Goal: Transaction & Acquisition: Purchase product/service

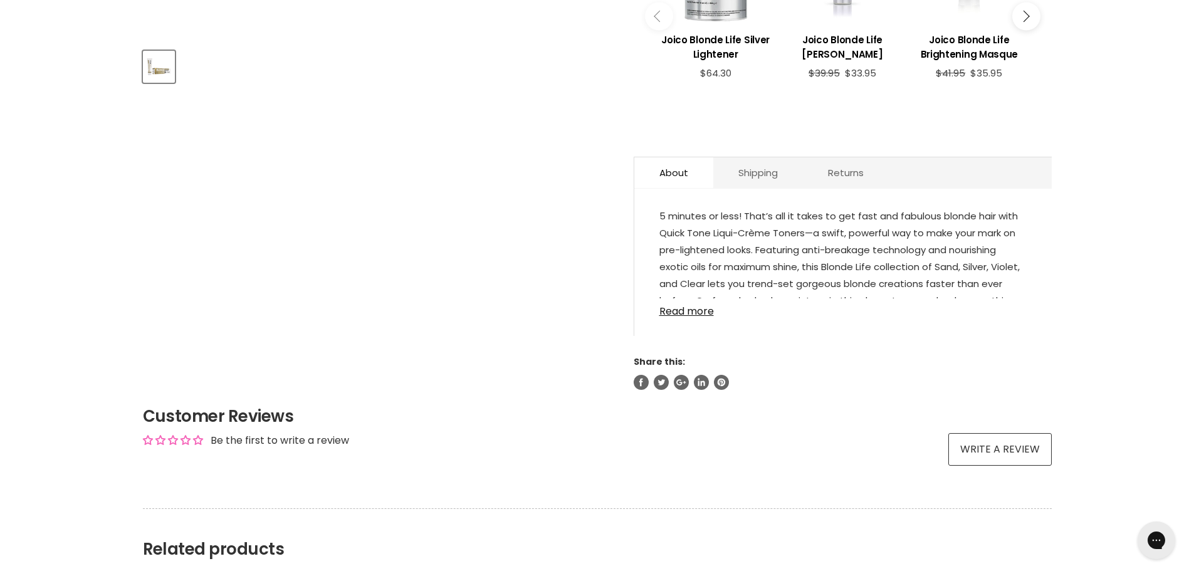
scroll to position [627, 0]
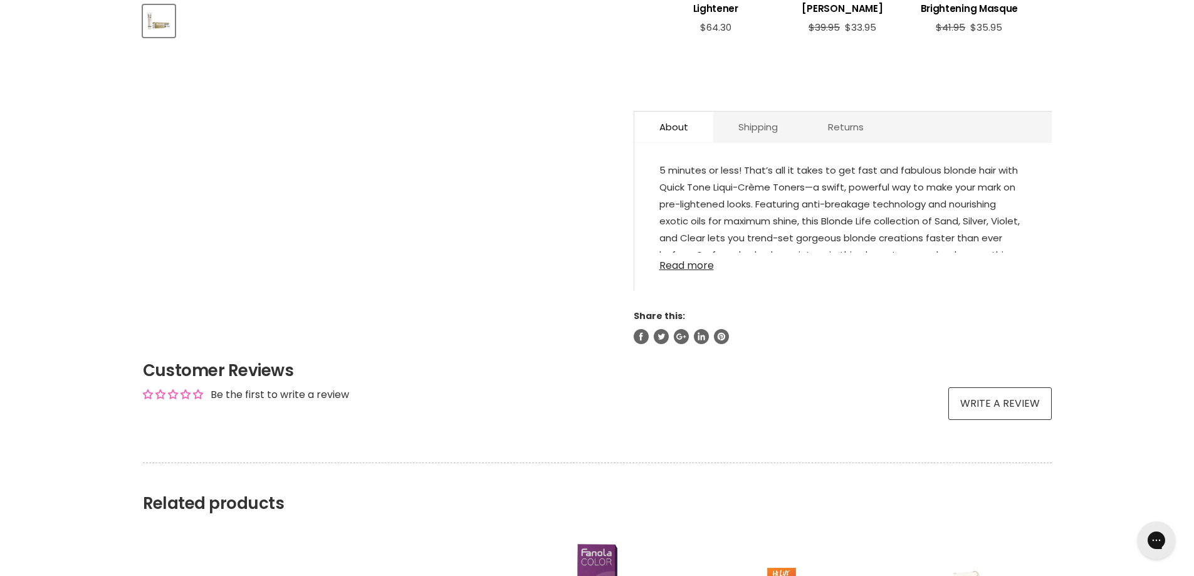
click at [685, 263] on link "Read more" at bounding box center [842, 262] width 367 height 19
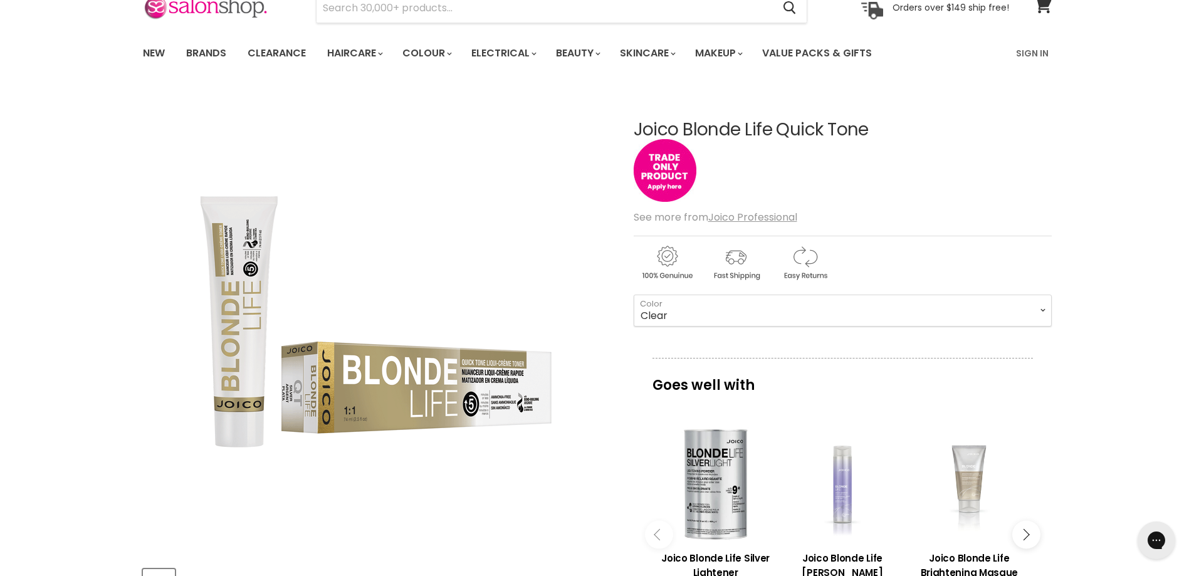
scroll to position [0, 0]
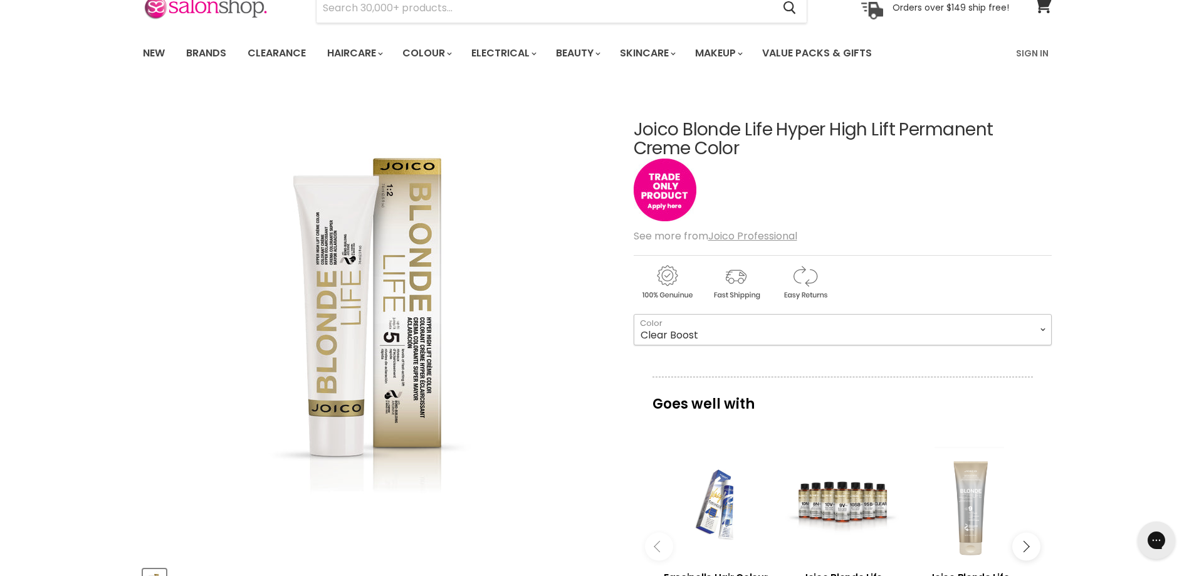
click at [1046, 327] on select "Champange Clear Boost Pearl" at bounding box center [843, 329] width 418 height 31
click at [714, 327] on select "Champange Clear Boost Pearl" at bounding box center [843, 329] width 418 height 31
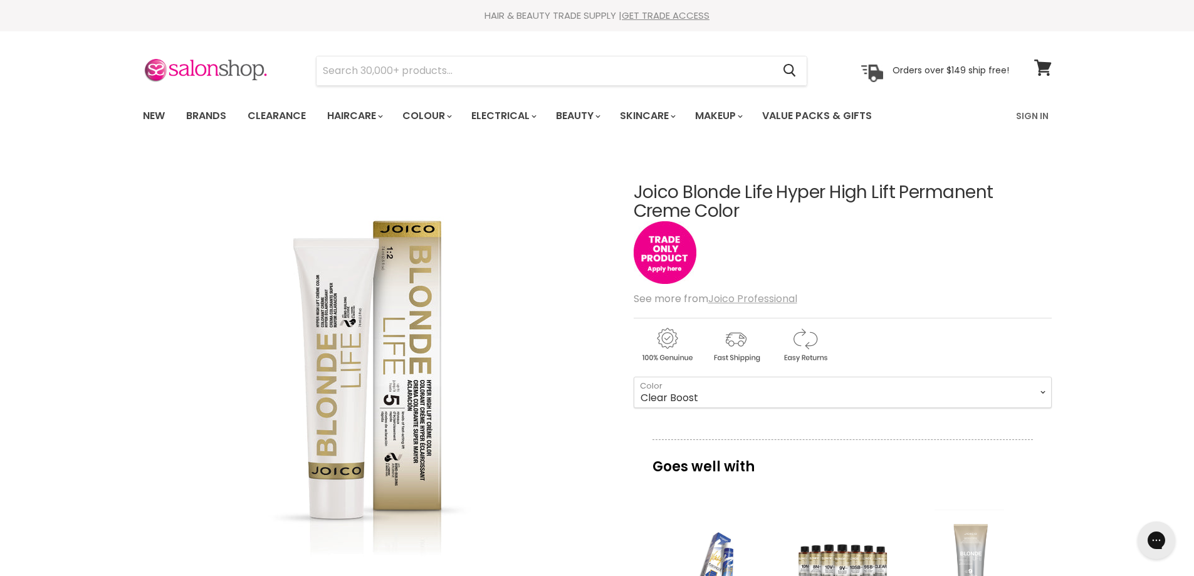
click at [759, 297] on u "Joico Professional" at bounding box center [752, 298] width 89 height 14
